Goal: Navigation & Orientation: Find specific page/section

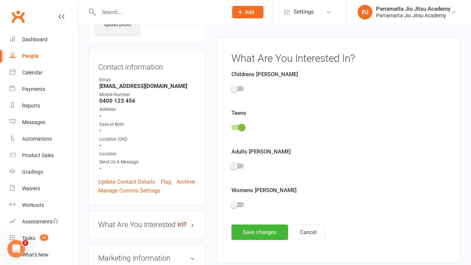
scroll to position [51, 0]
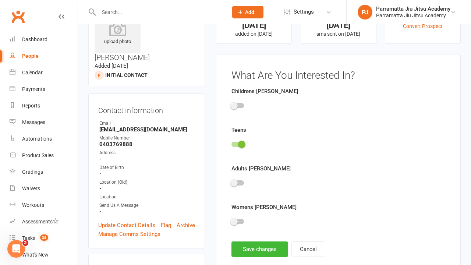
scroll to position [51, 0]
